Goal: Navigation & Orientation: Find specific page/section

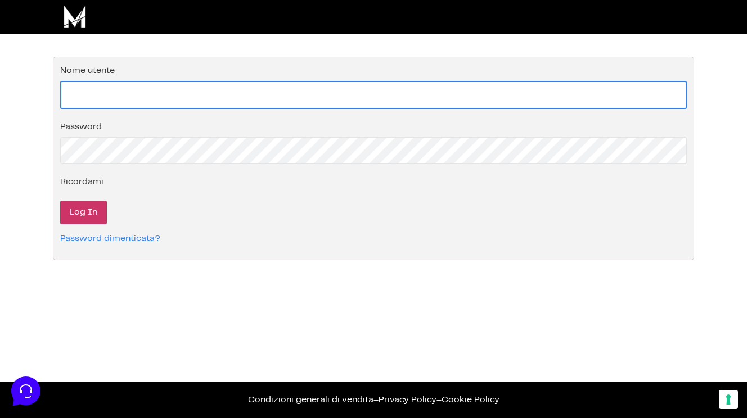
type input "[EMAIL_ADDRESS][DOMAIN_NAME]"
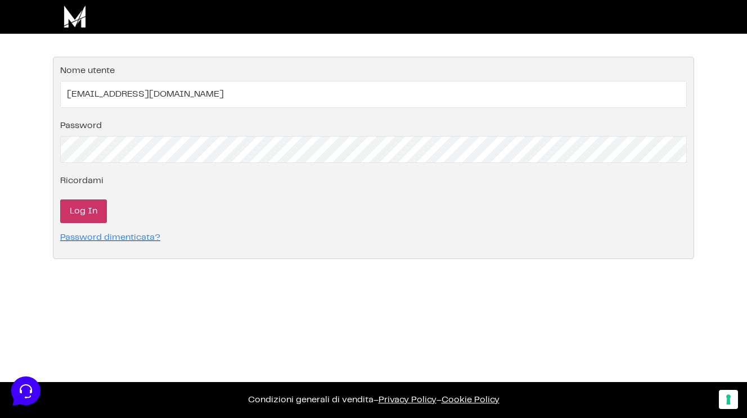
click at [80, 222] on input "Log In" at bounding box center [83, 212] width 47 height 24
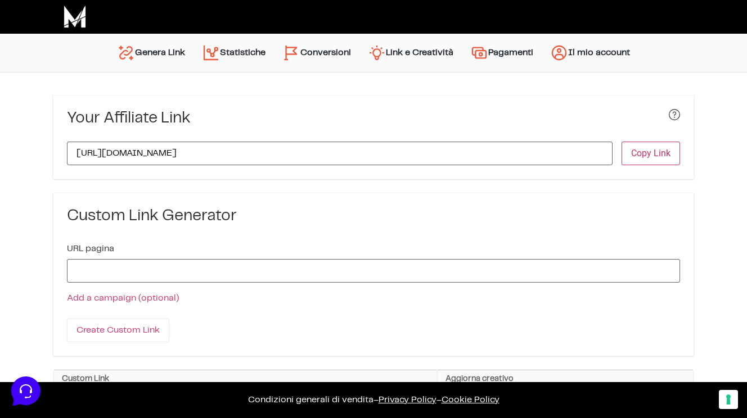
click at [316, 51] on link "Conversioni" at bounding box center [316, 52] width 85 height 27
